Goal: Task Accomplishment & Management: Use online tool/utility

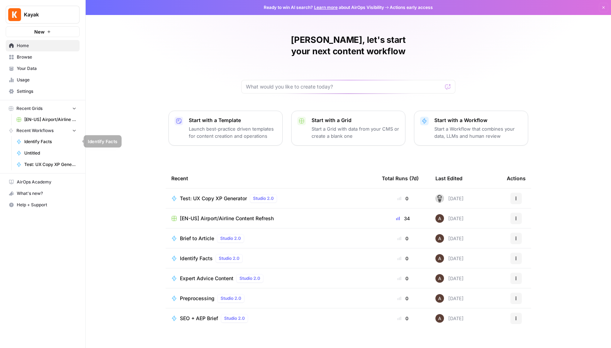
click at [46, 139] on span "Identify Facts" at bounding box center [50, 141] width 52 height 6
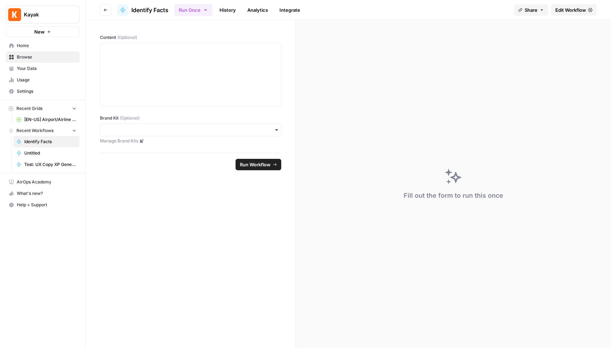
click at [45, 121] on span "[EN-US] Airport/Airline Content Refresh" at bounding box center [50, 119] width 52 height 6
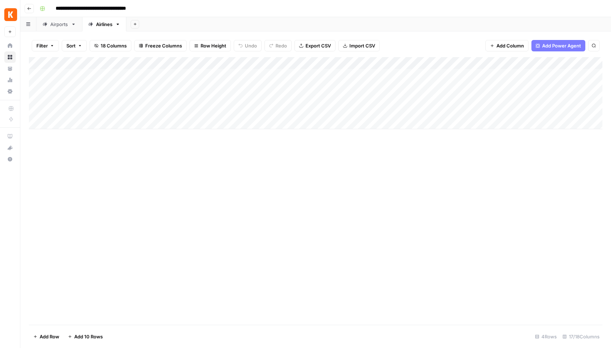
click at [62, 25] on div "Airports" at bounding box center [59, 24] width 18 height 7
click at [300, 74] on div "Add Column" at bounding box center [315, 117] width 573 height 121
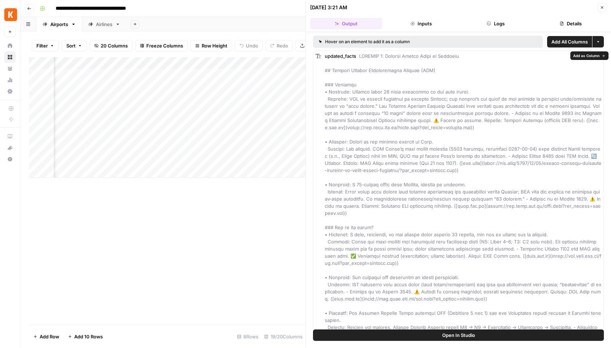
drag, startPoint x: 385, startPoint y: 122, endPoint x: 389, endPoint y: 121, distance: 4.4
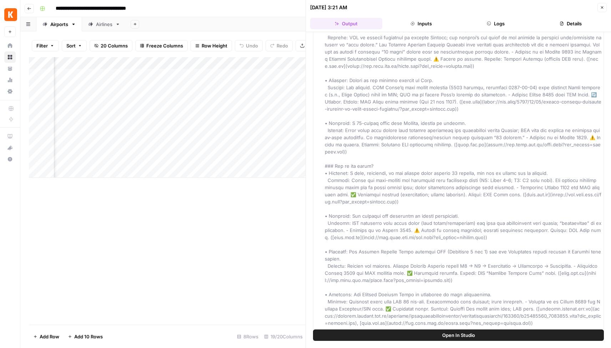
scroll to position [91, 0]
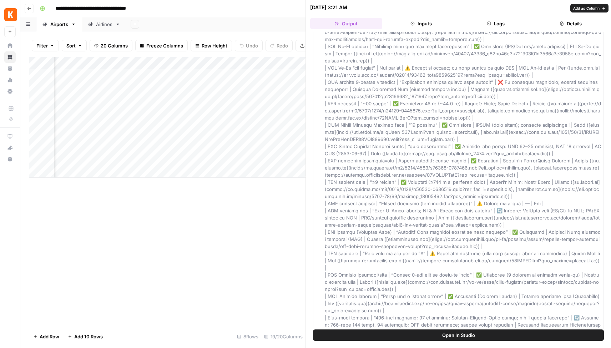
scroll to position [2760, 0]
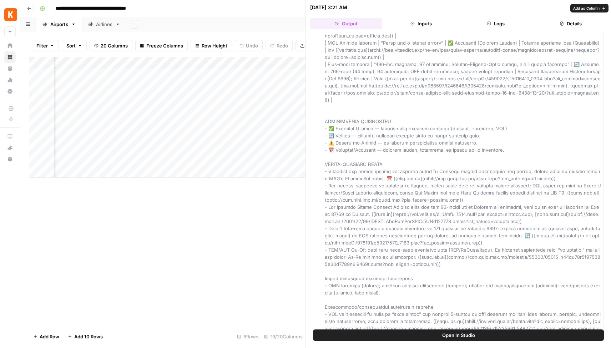
drag, startPoint x: 334, startPoint y: 93, endPoint x: 331, endPoint y: 96, distance: 4.8
drag, startPoint x: 329, startPoint y: 99, endPoint x: 329, endPoint y: 102, distance: 3.6
drag, startPoint x: 330, startPoint y: 107, endPoint x: 332, endPoint y: 110, distance: 3.9
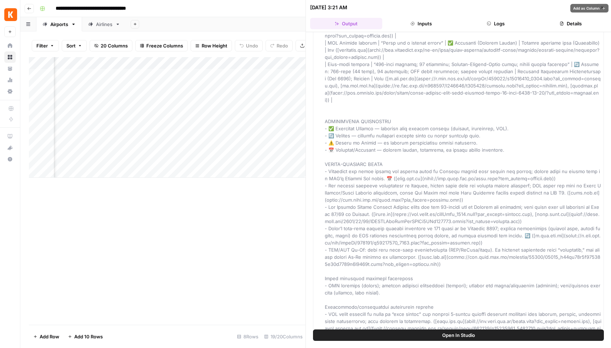
drag, startPoint x: 334, startPoint y: 113, endPoint x: 330, endPoint y: 113, distance: 3.6
drag, startPoint x: 277, startPoint y: 229, endPoint x: 337, endPoint y: 203, distance: 65.4
click at [277, 229] on div "Add Column" at bounding box center [167, 191] width 277 height 268
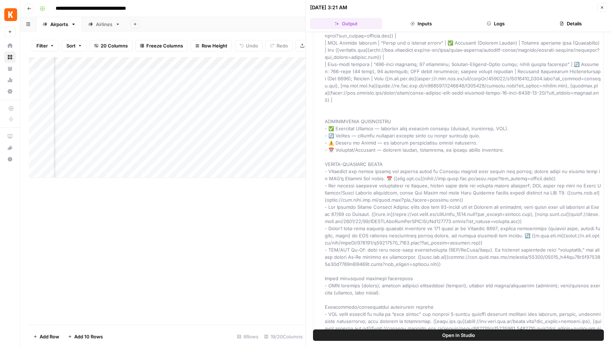
drag, startPoint x: 602, startPoint y: 8, endPoint x: 549, endPoint y: 33, distance: 59.5
click at [603, 8] on icon "button" at bounding box center [602, 7] width 2 height 2
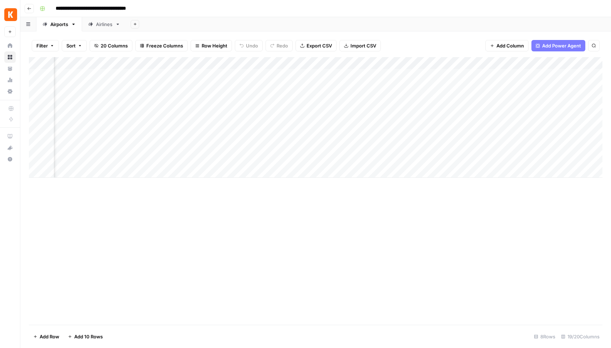
scroll to position [0, 383]
click at [467, 75] on div "Add Column" at bounding box center [315, 117] width 573 height 121
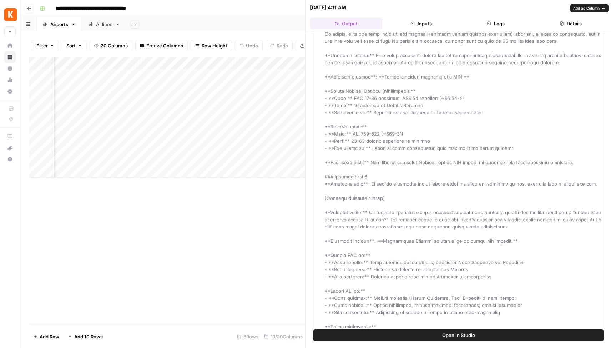
scroll to position [4729, 0]
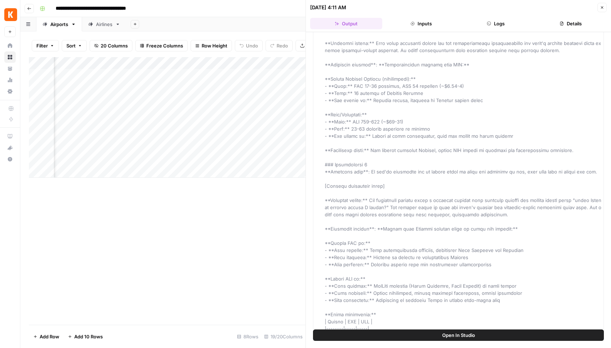
click at [214, 243] on div "Add Column" at bounding box center [167, 191] width 277 height 268
click at [604, 6] on icon "button" at bounding box center [602, 7] width 4 height 4
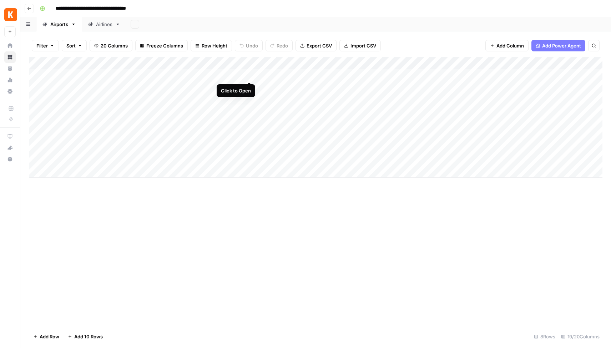
click at [250, 75] on div "Add Column" at bounding box center [315, 117] width 573 height 121
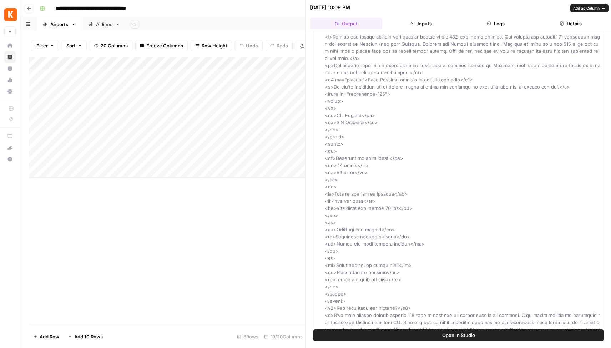
scroll to position [2018, 0]
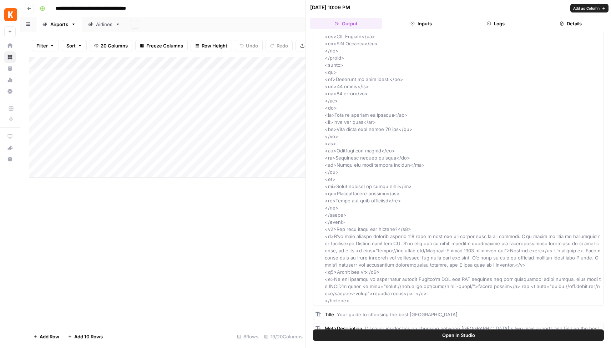
click at [414, 27] on button "Inputs" at bounding box center [421, 23] width 72 height 11
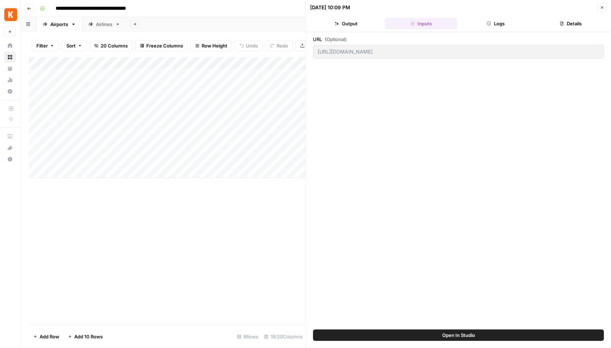
scroll to position [0, 0]
click at [508, 25] on button "Logs" at bounding box center [496, 23] width 72 height 11
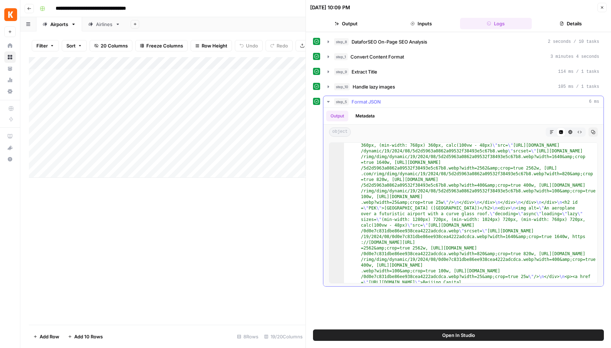
scroll to position [217, 0]
click at [561, 24] on icon "button" at bounding box center [561, 24] width 3 height 4
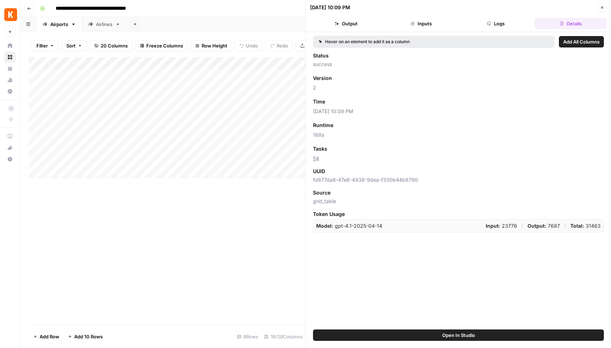
click at [232, 207] on div "Add Column" at bounding box center [167, 191] width 277 height 268
click at [606, 8] on button "Close" at bounding box center [601, 7] width 9 height 9
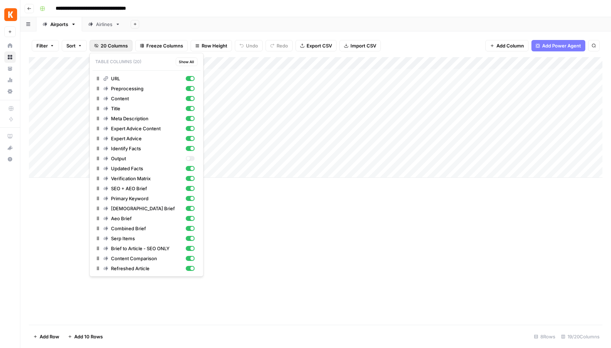
click at [111, 47] on span "20 Columns" at bounding box center [114, 45] width 27 height 7
click at [290, 218] on div "Add Column" at bounding box center [315, 191] width 573 height 268
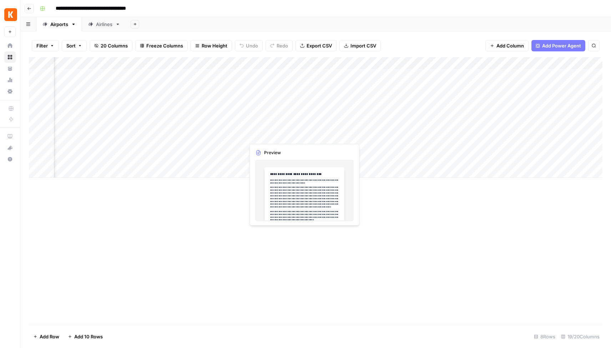
scroll to position [0, 296]
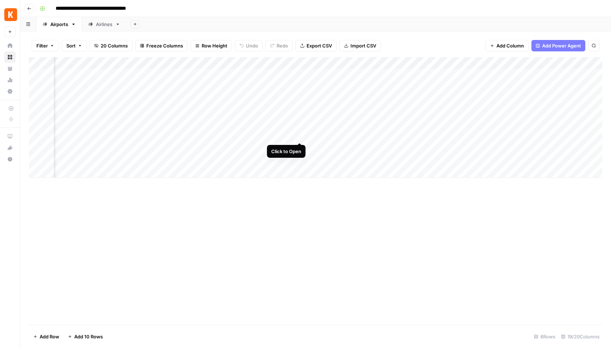
click at [299, 136] on div "Add Column" at bounding box center [315, 117] width 573 height 121
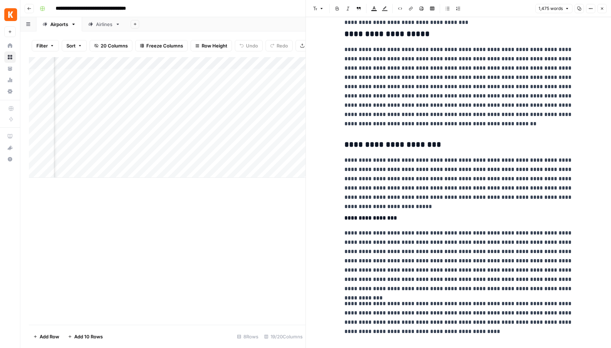
scroll to position [1056, 0]
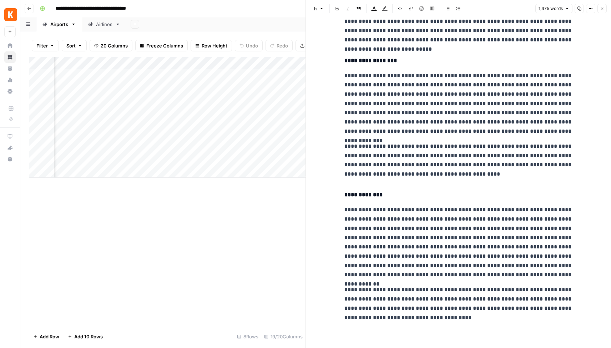
click at [602, 8] on icon "button" at bounding box center [602, 8] width 2 height 2
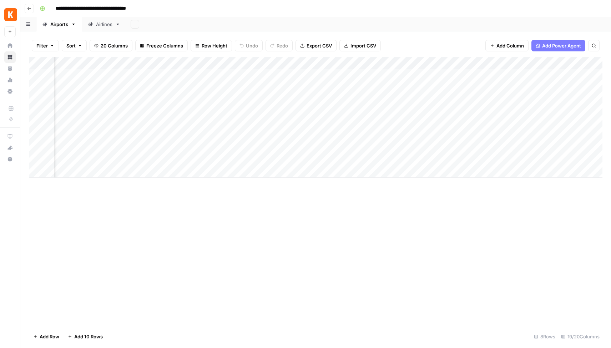
scroll to position [0, 397]
click at [391, 135] on div "Add Column" at bounding box center [315, 117] width 573 height 121
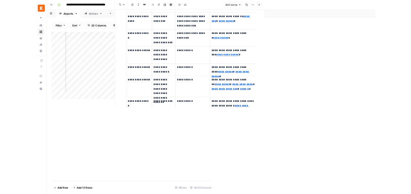
scroll to position [340, 0]
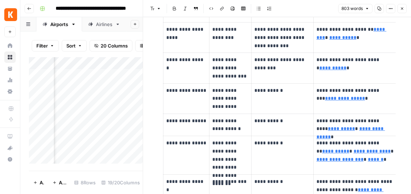
click at [401, 9] on icon "button" at bounding box center [402, 8] width 4 height 4
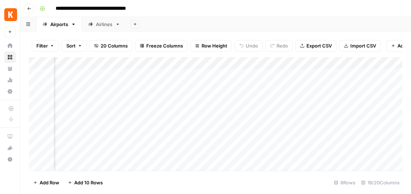
scroll to position [0, 1047]
click at [273, 74] on div "Add Column" at bounding box center [216, 113] width 374 height 113
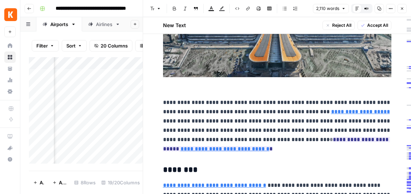
scroll to position [2554, 0]
